Goal: Task Accomplishment & Management: Use online tool/utility

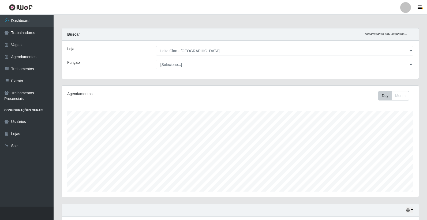
select select "452"
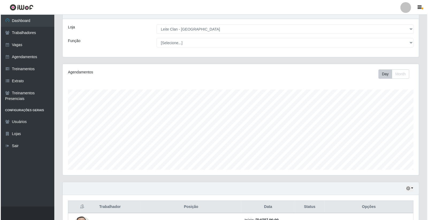
scroll to position [88, 0]
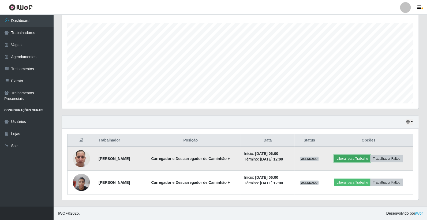
click at [345, 160] on button "Liberar para Trabalho" at bounding box center [352, 158] width 36 height 7
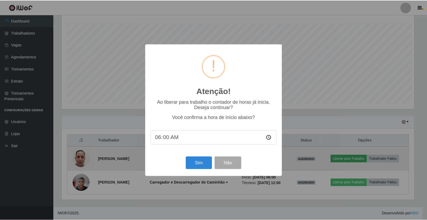
scroll to position [111, 353]
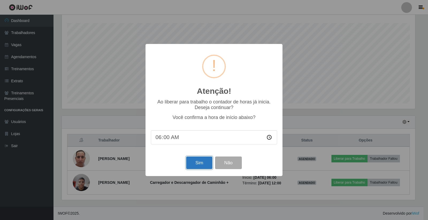
click at [200, 162] on button "Sim" at bounding box center [199, 162] width 26 height 13
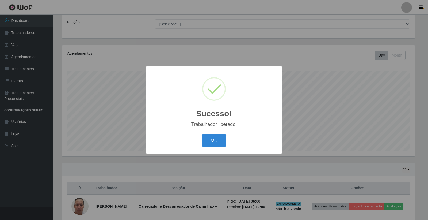
click at [218, 133] on div "OK Cancel" at bounding box center [214, 139] width 126 height 15
click at [218, 139] on button "OK" at bounding box center [214, 140] width 25 height 13
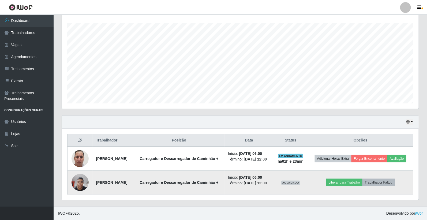
scroll to position [96, 0]
click at [346, 180] on button "Liberar para Trabalho" at bounding box center [344, 181] width 36 height 7
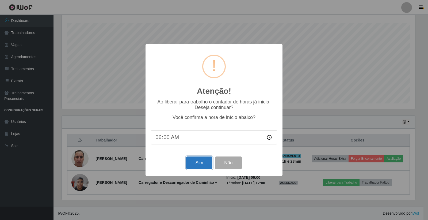
click at [205, 162] on button "Sim" at bounding box center [199, 162] width 26 height 13
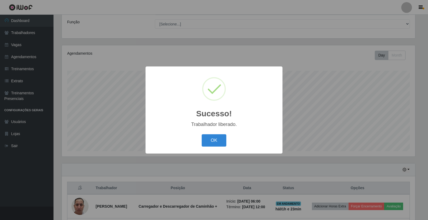
click at [202, 134] on button "OK" at bounding box center [214, 140] width 25 height 13
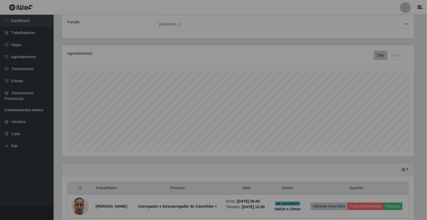
scroll to position [111, 356]
